Goal: Task Accomplishment & Management: Complete application form

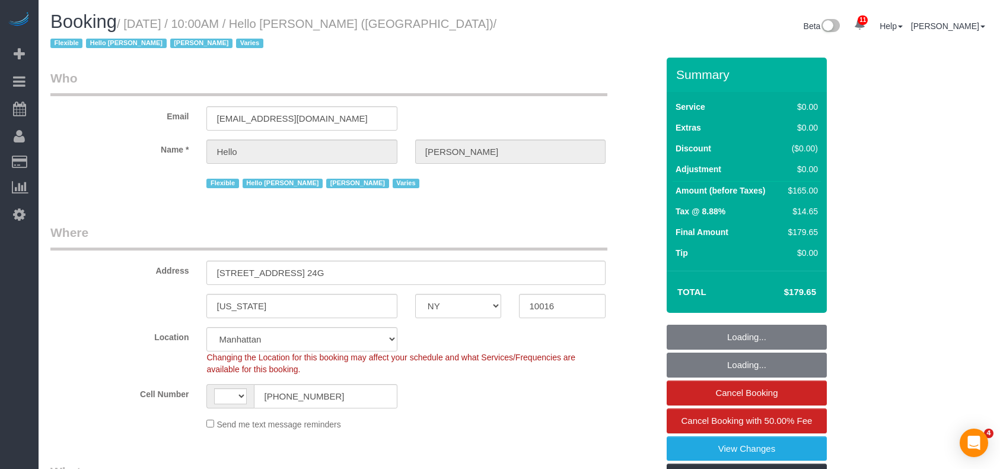
select select "NY"
select select "4"
select select "number:89"
select select "number:90"
select select "number:15"
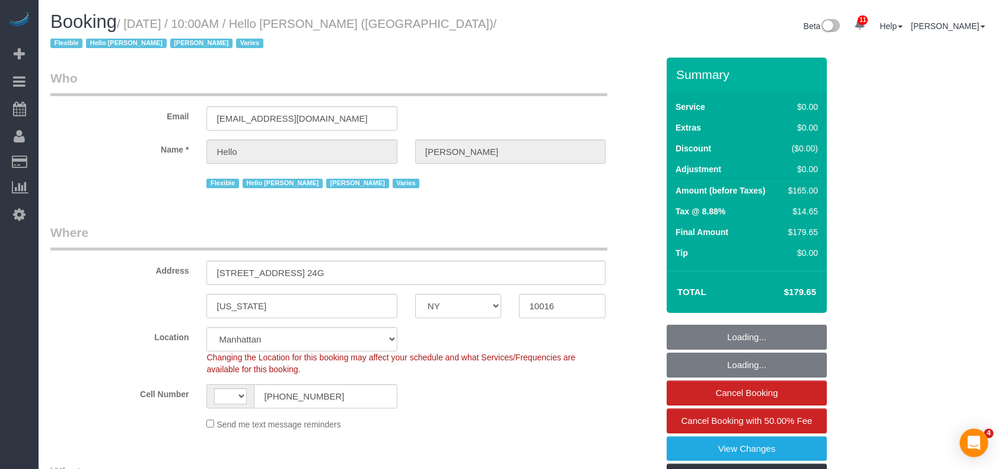
select select "number:6"
select select "string:US"
select select "object:1389"
select select "spot1"
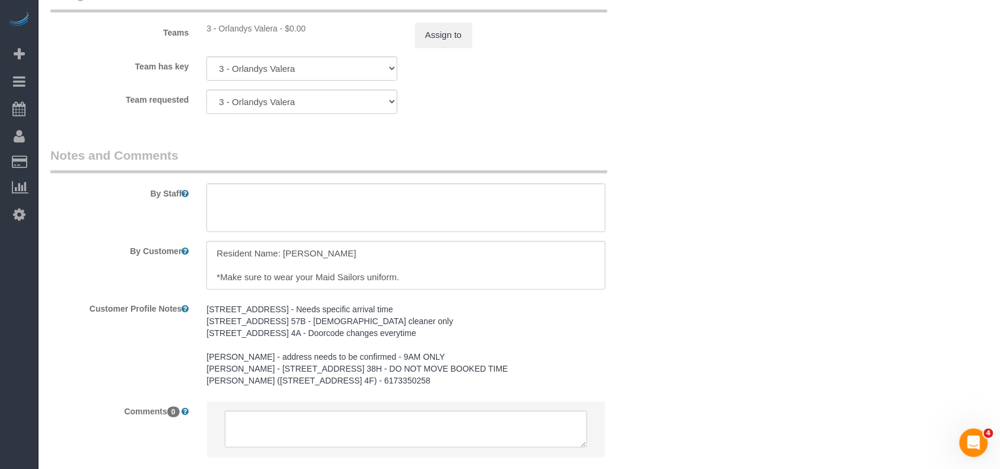
scroll to position [1582, 0]
drag, startPoint x: 341, startPoint y: 252, endPoint x: 285, endPoint y: 252, distance: 55.2
click at [285, 252] on textarea at bounding box center [405, 262] width 399 height 49
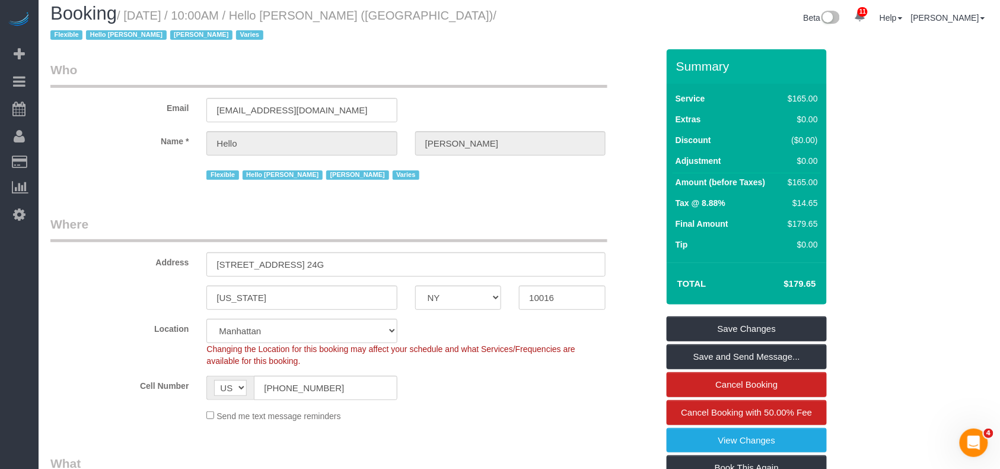
scroll to position [0, 0]
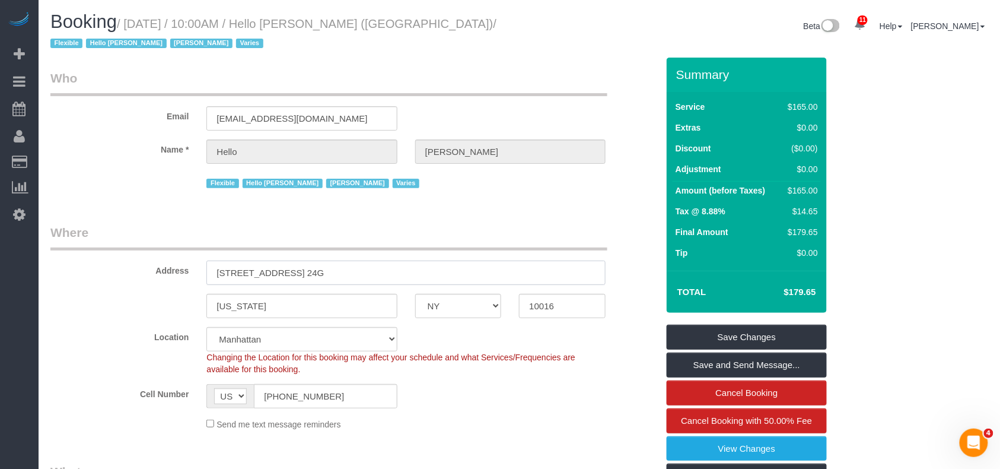
drag, startPoint x: 345, startPoint y: 275, endPoint x: 169, endPoint y: 273, distance: 175.6
click at [169, 273] on div "Address 10 East 29th Street, Apt. 24G" at bounding box center [354, 254] width 625 height 61
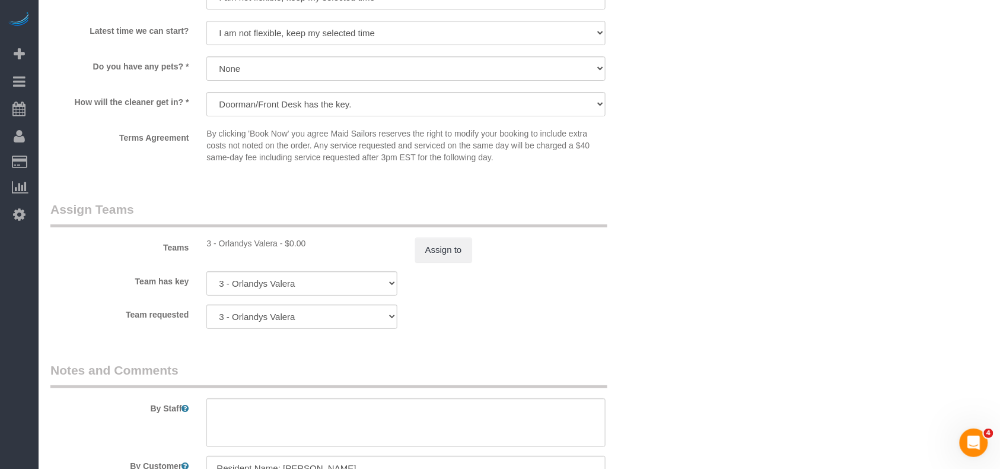
scroll to position [1424, 0]
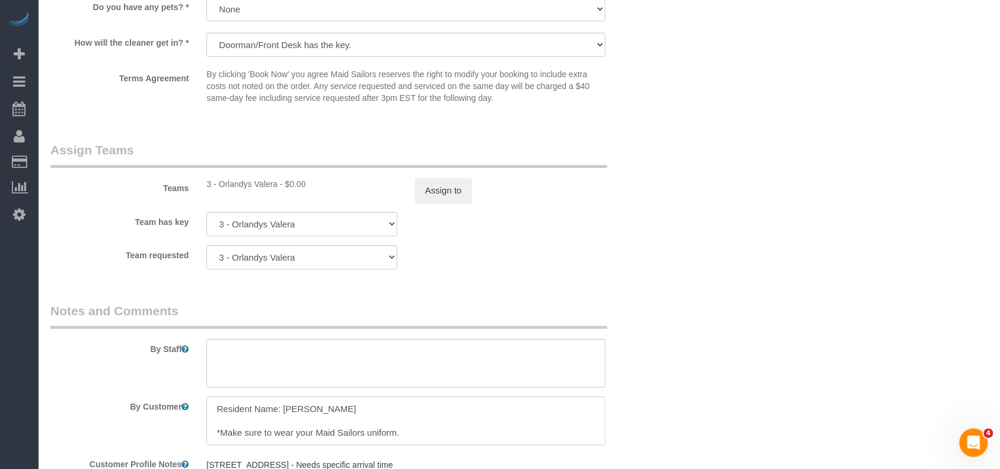
drag, startPoint x: 344, startPoint y: 406, endPoint x: 212, endPoint y: 406, distance: 132.3
click at [212, 406] on textarea at bounding box center [405, 420] width 399 height 49
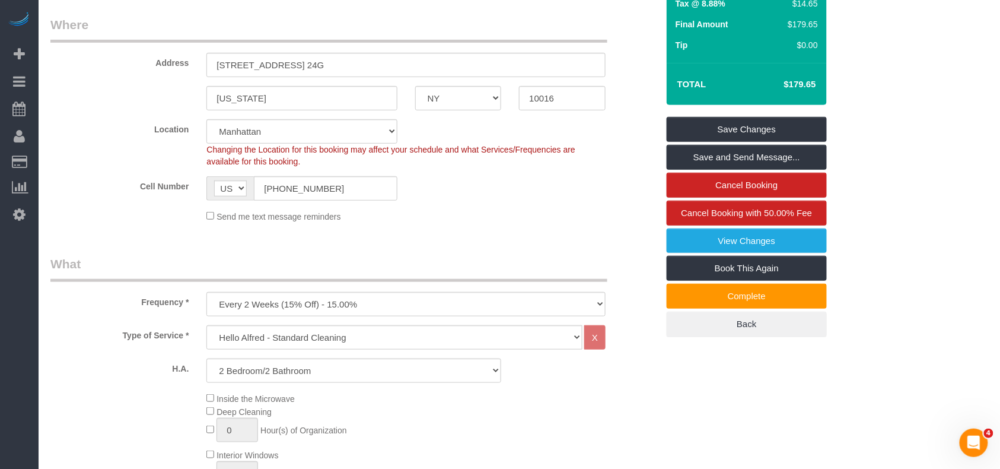
scroll to position [158, 0]
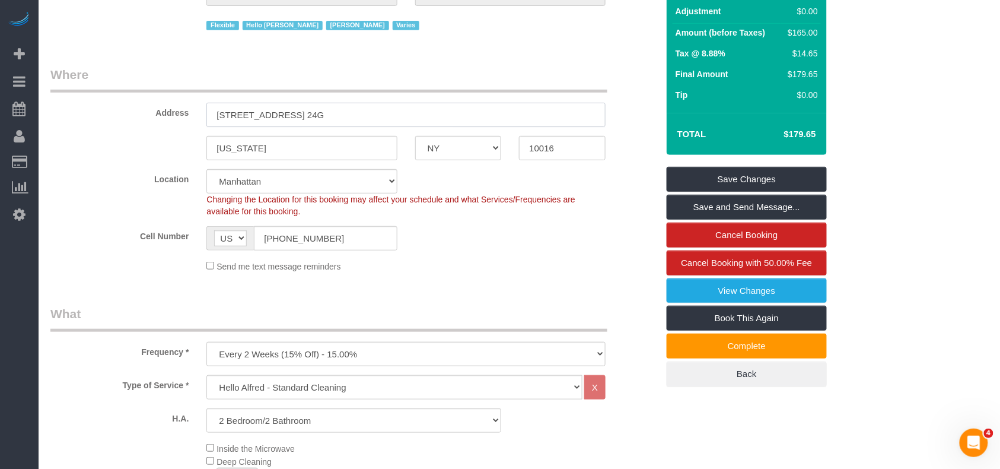
drag, startPoint x: 345, startPoint y: 110, endPoint x: 49, endPoint y: 127, distance: 296.5
click at [165, 110] on div "Address 10 East 29th Street, Apt. 24G" at bounding box center [354, 96] width 625 height 61
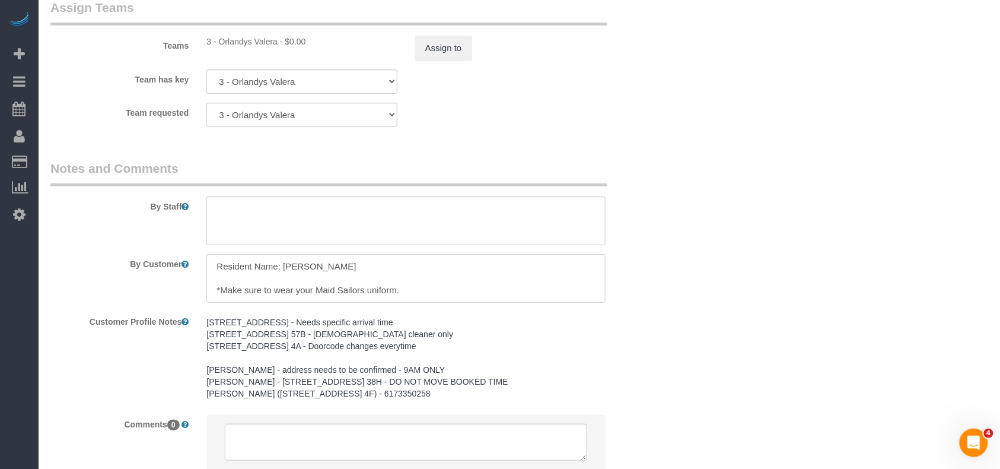
scroll to position [1582, 0]
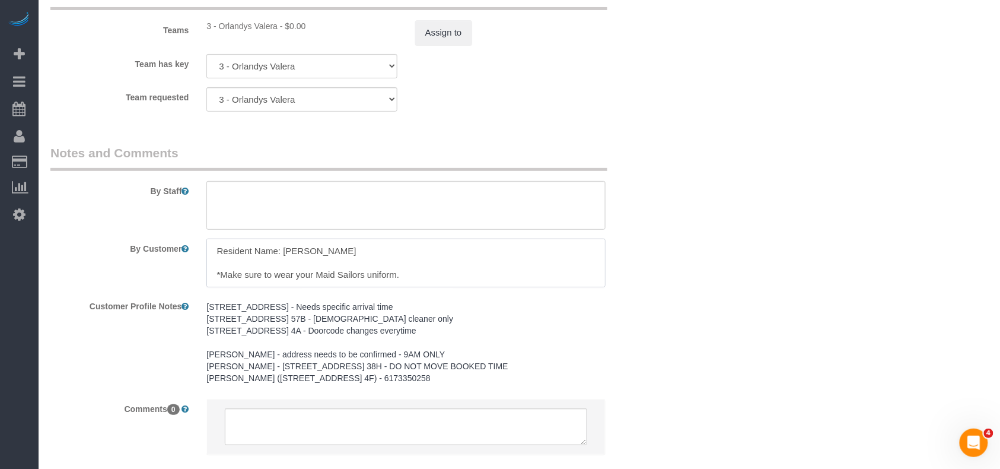
drag, startPoint x: 340, startPoint y: 255, endPoint x: 283, endPoint y: 254, distance: 57.0
click at [283, 254] on textarea at bounding box center [405, 262] width 399 height 49
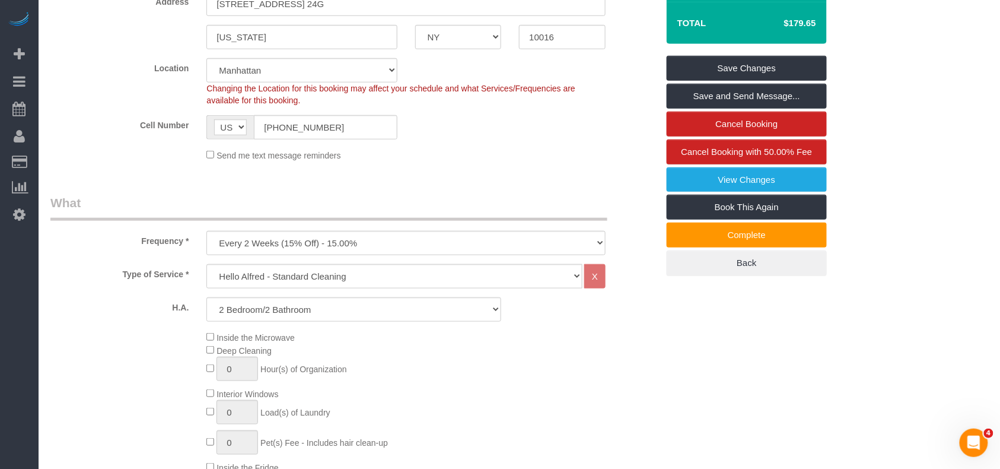
scroll to position [0, 0]
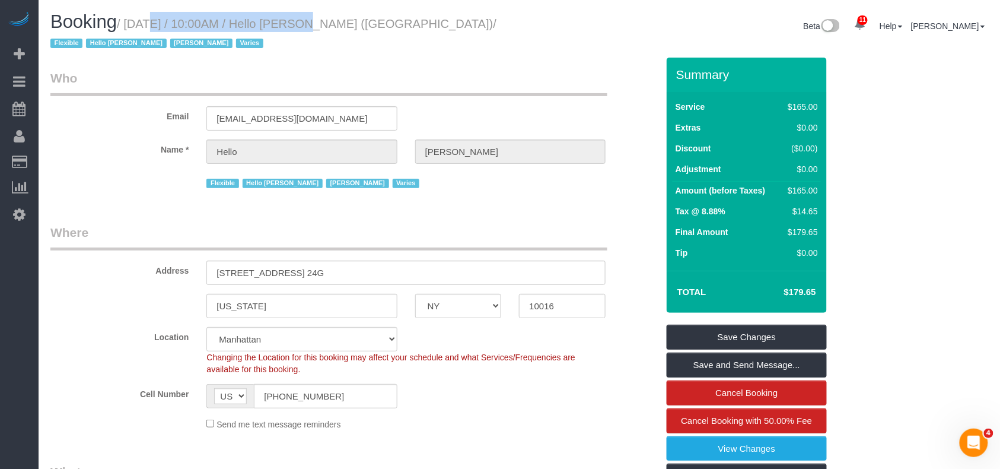
drag, startPoint x: 295, startPoint y: 24, endPoint x: 129, endPoint y: 20, distance: 166.2
click at [129, 20] on small "/ September 04, 2025 / 10:00AM / Hello Alfred (NYC) / Flexible Hello Alfred Jac…" at bounding box center [273, 33] width 446 height 33
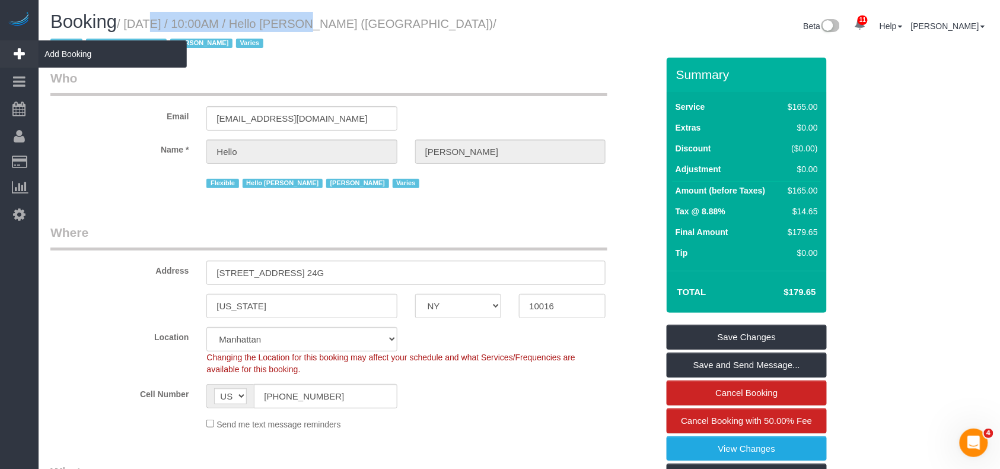
copy small "September 04, 2025 / 10:00AM"
